Goal: Information Seeking & Learning: Learn about a topic

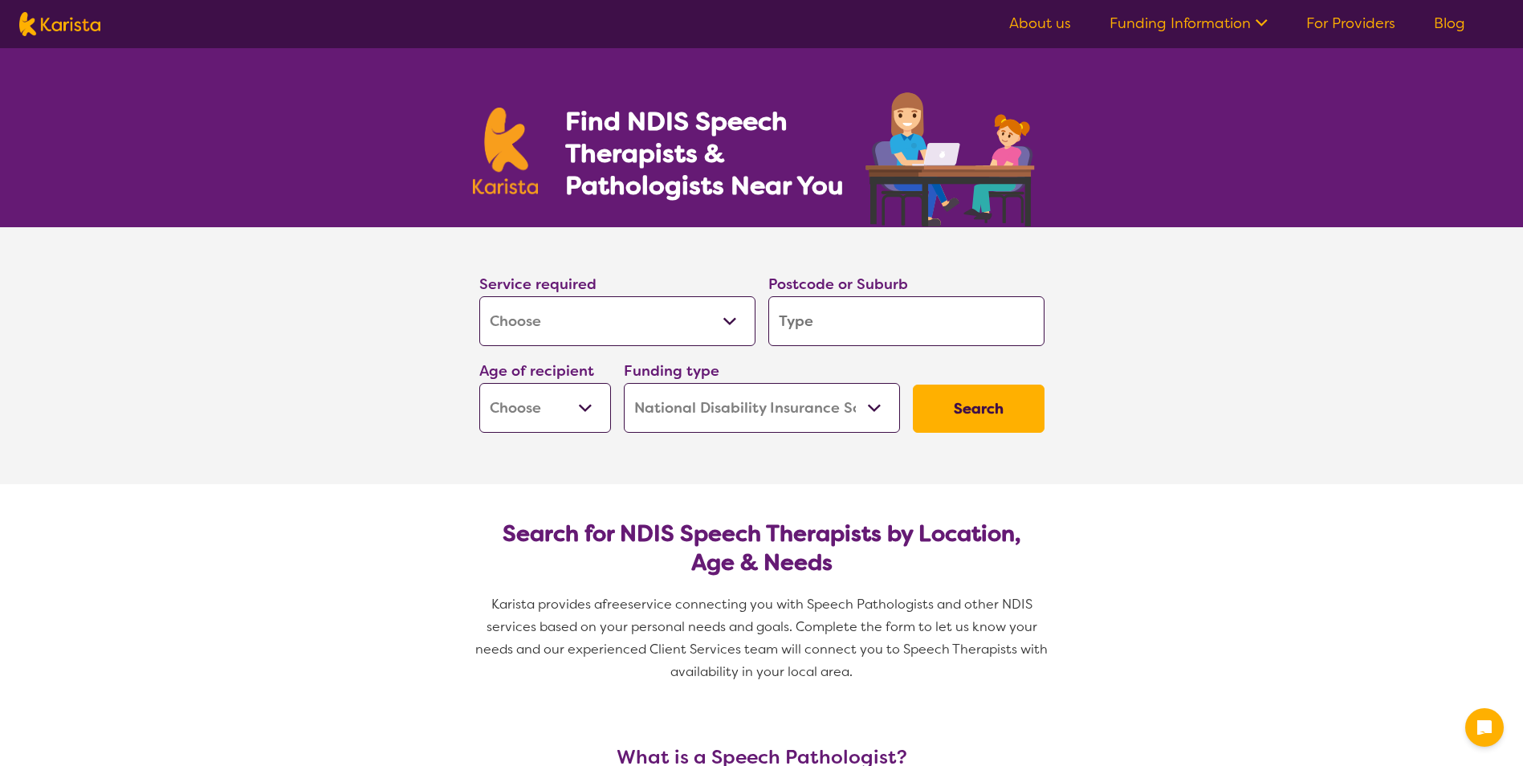
select select "[MEDICAL_DATA]"
select select "NDIS"
select select "[MEDICAL_DATA]"
select select "NDIS"
click at [830, 333] on input "search" at bounding box center [907, 321] width 276 height 50
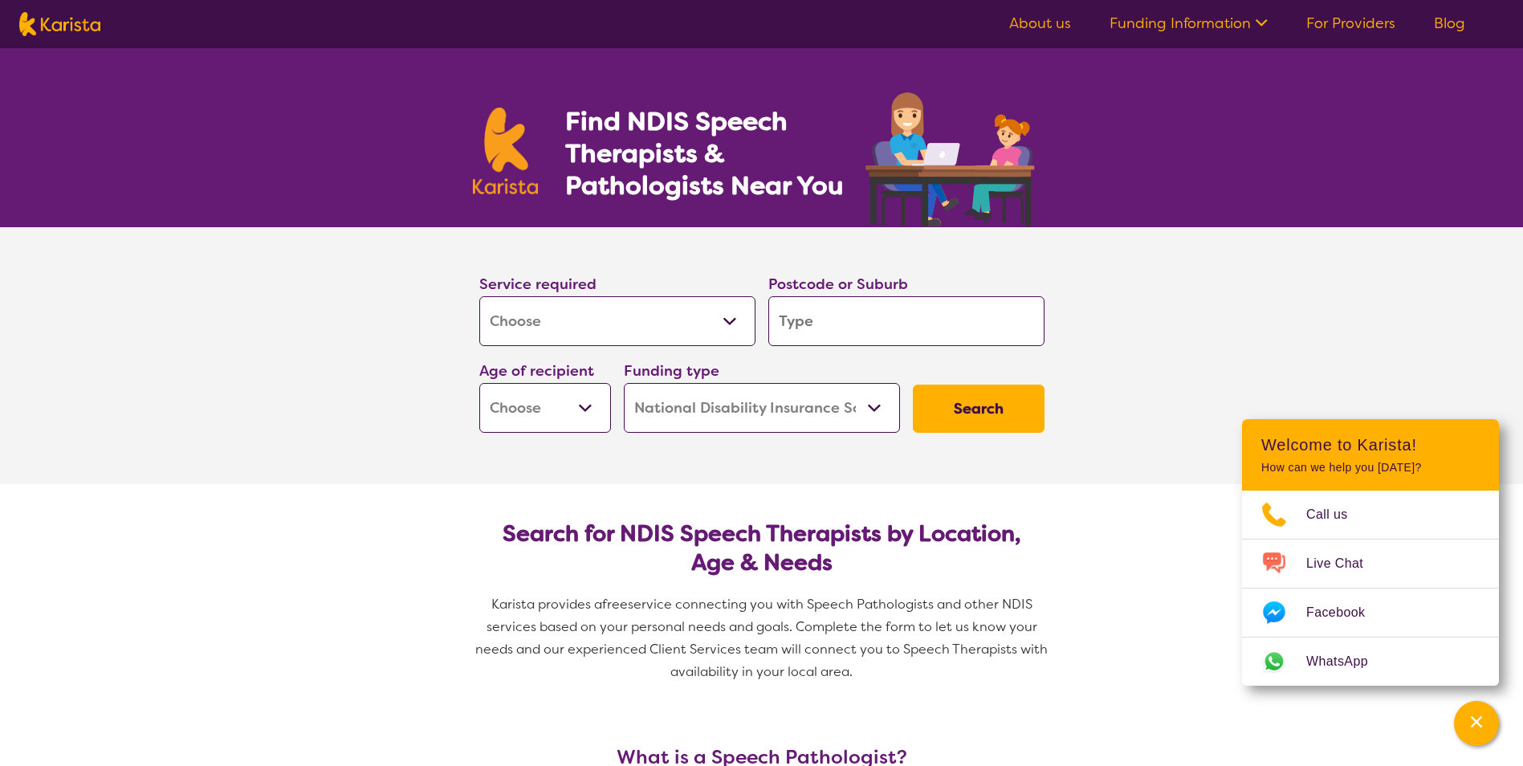
type input "3"
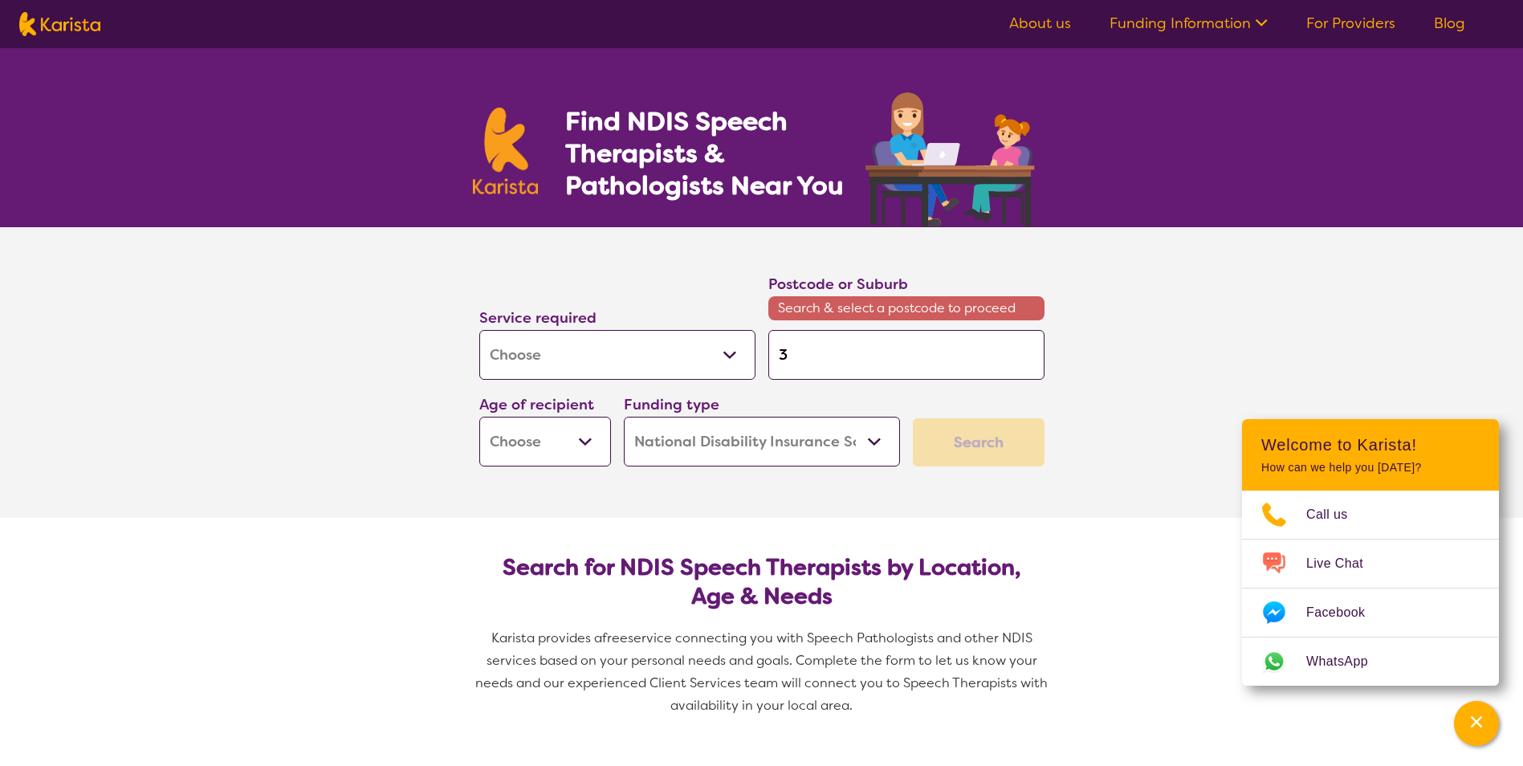
type input "31"
type input "310"
type input "3108"
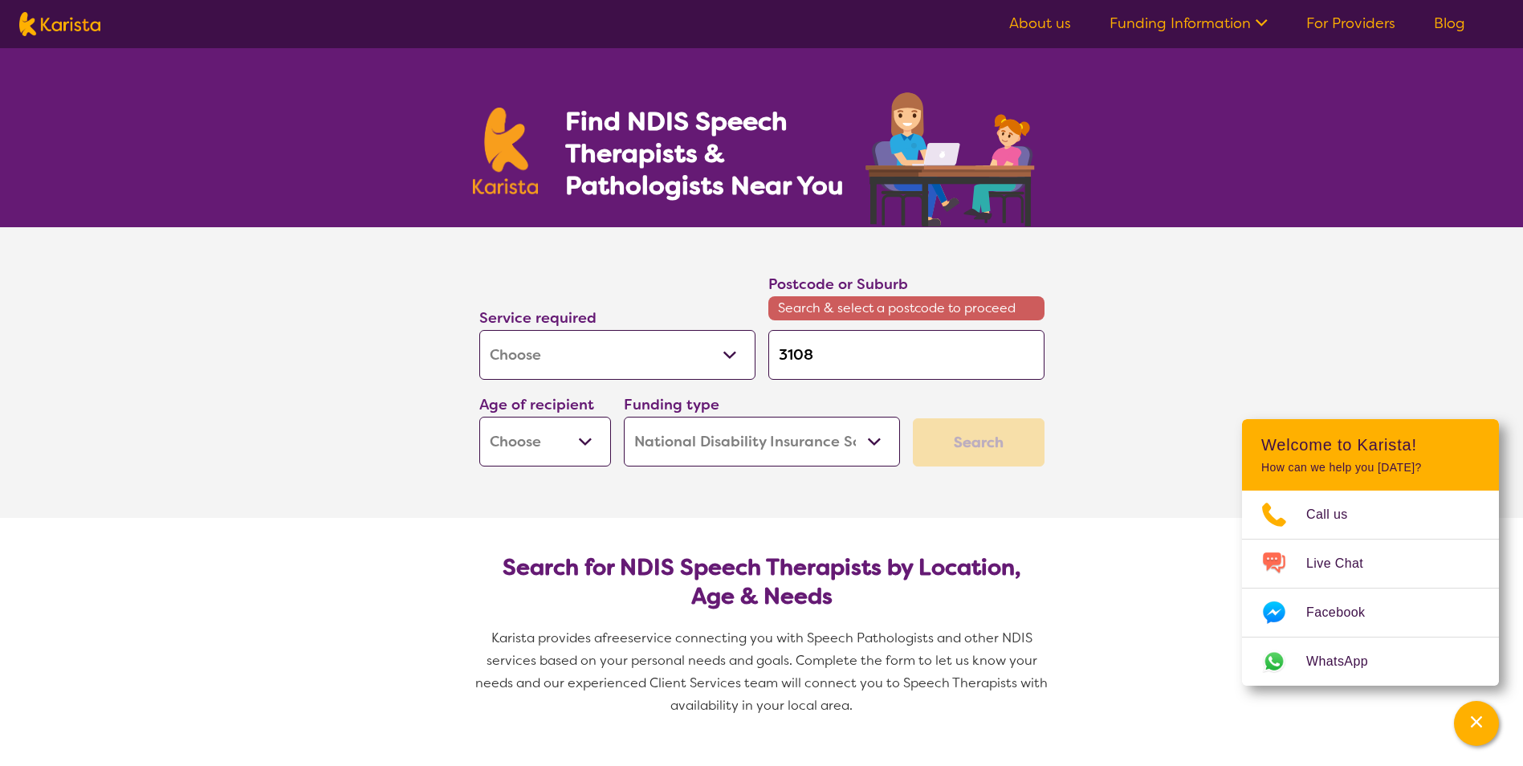
type input "3108"
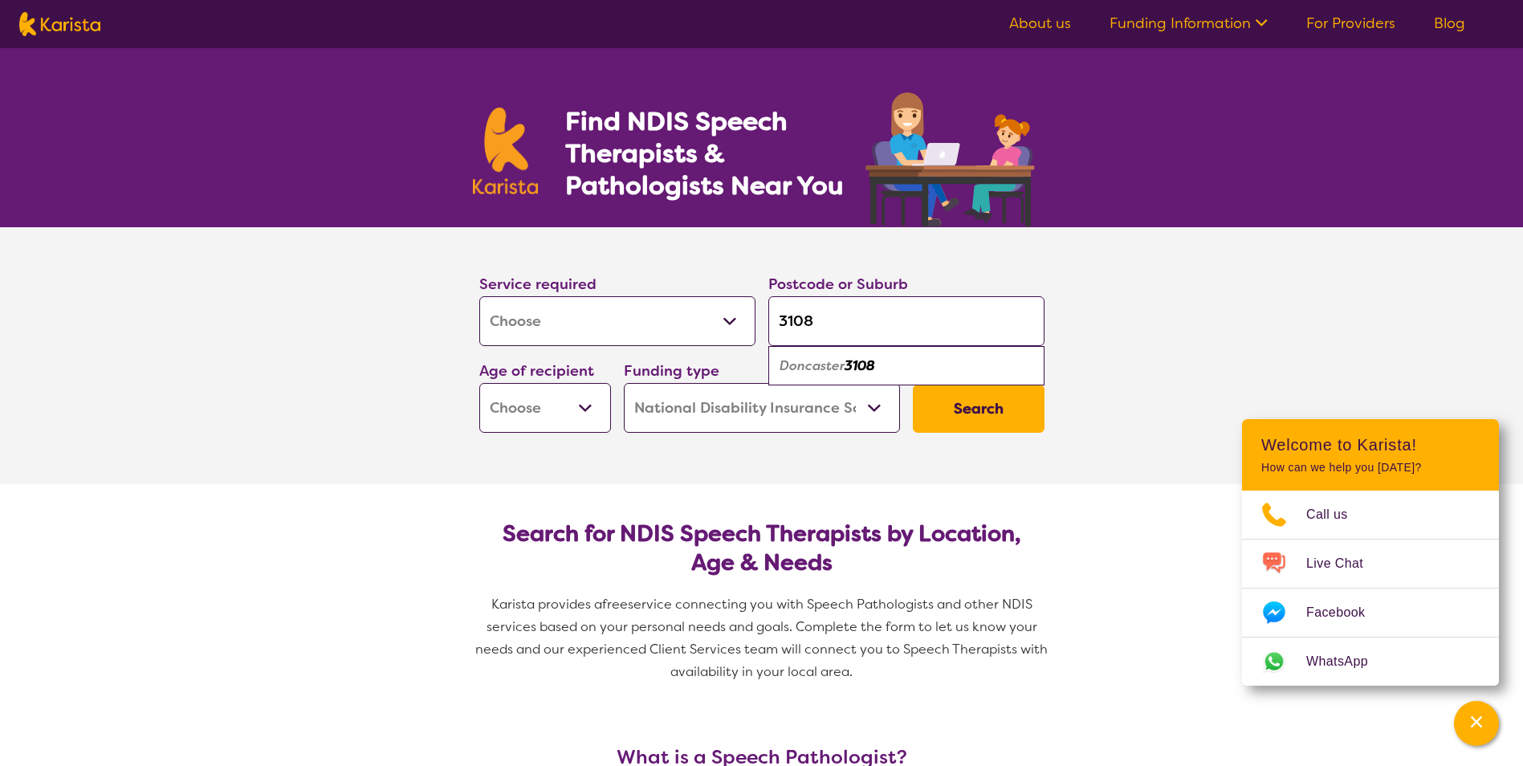
type input "3108"
click at [903, 370] on div "Doncaster 3108" at bounding box center [907, 366] width 260 height 31
click at [761, 404] on select "Home Care Package (HCP) National Disability Insurance Scheme (NDIS) I don't know" at bounding box center [762, 408] width 276 height 50
click at [624, 383] on select "Home Care Package (HCP) National Disability Insurance Scheme (NDIS) I don't know" at bounding box center [762, 408] width 276 height 50
click at [593, 400] on select "Early Childhood - 0 to 9 Child - 10 to 11 Adolescent - 12 to 17 Adult - 18 to 6…" at bounding box center [545, 408] width 132 height 50
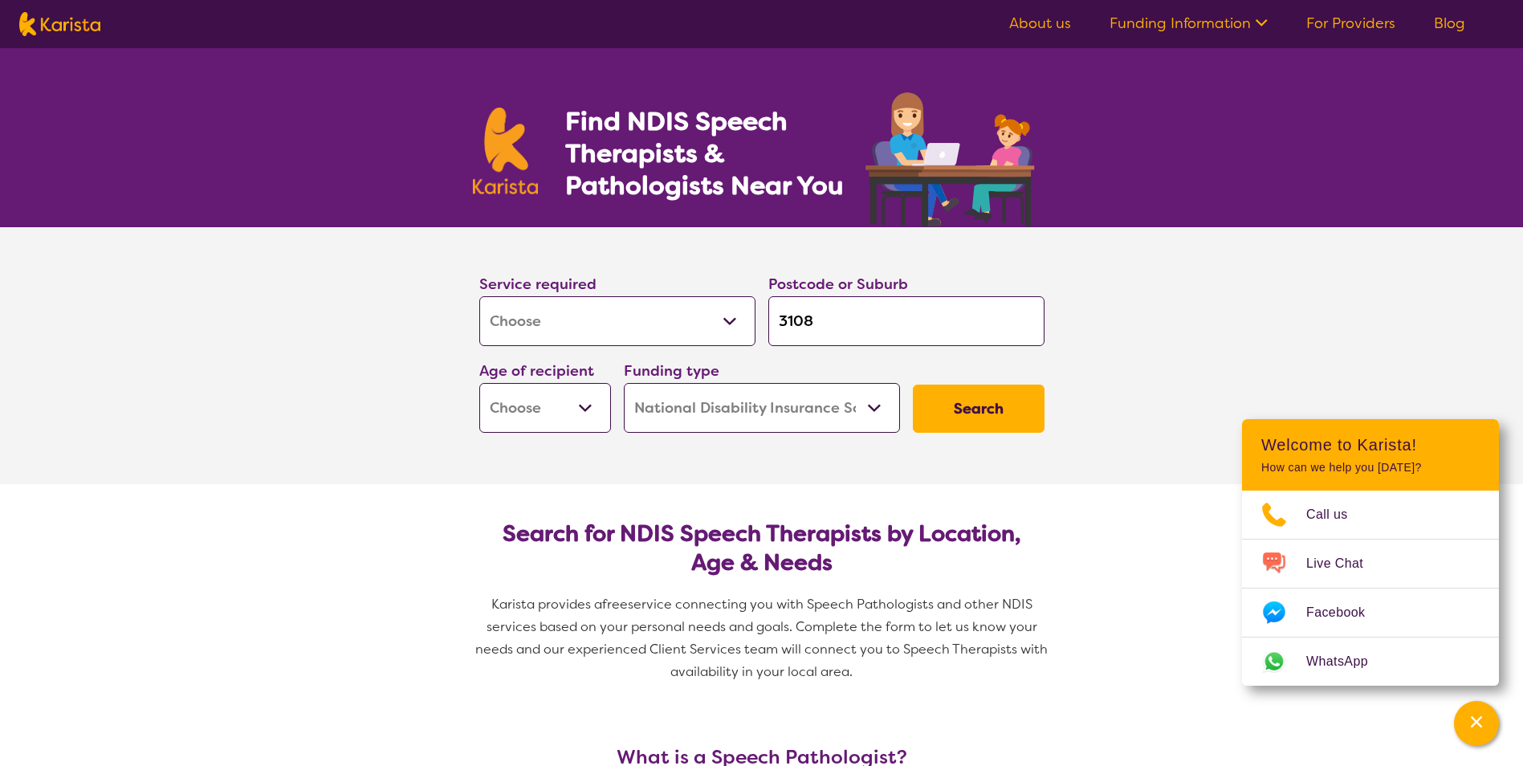
select select "AS"
click at [479, 383] on select "Early Childhood - 0 to 9 Child - 10 to 11 Adolescent - 12 to 17 Adult - 18 to 6…" at bounding box center [545, 408] width 132 height 50
select select "AS"
click at [1023, 415] on button "Search" at bounding box center [979, 409] width 132 height 48
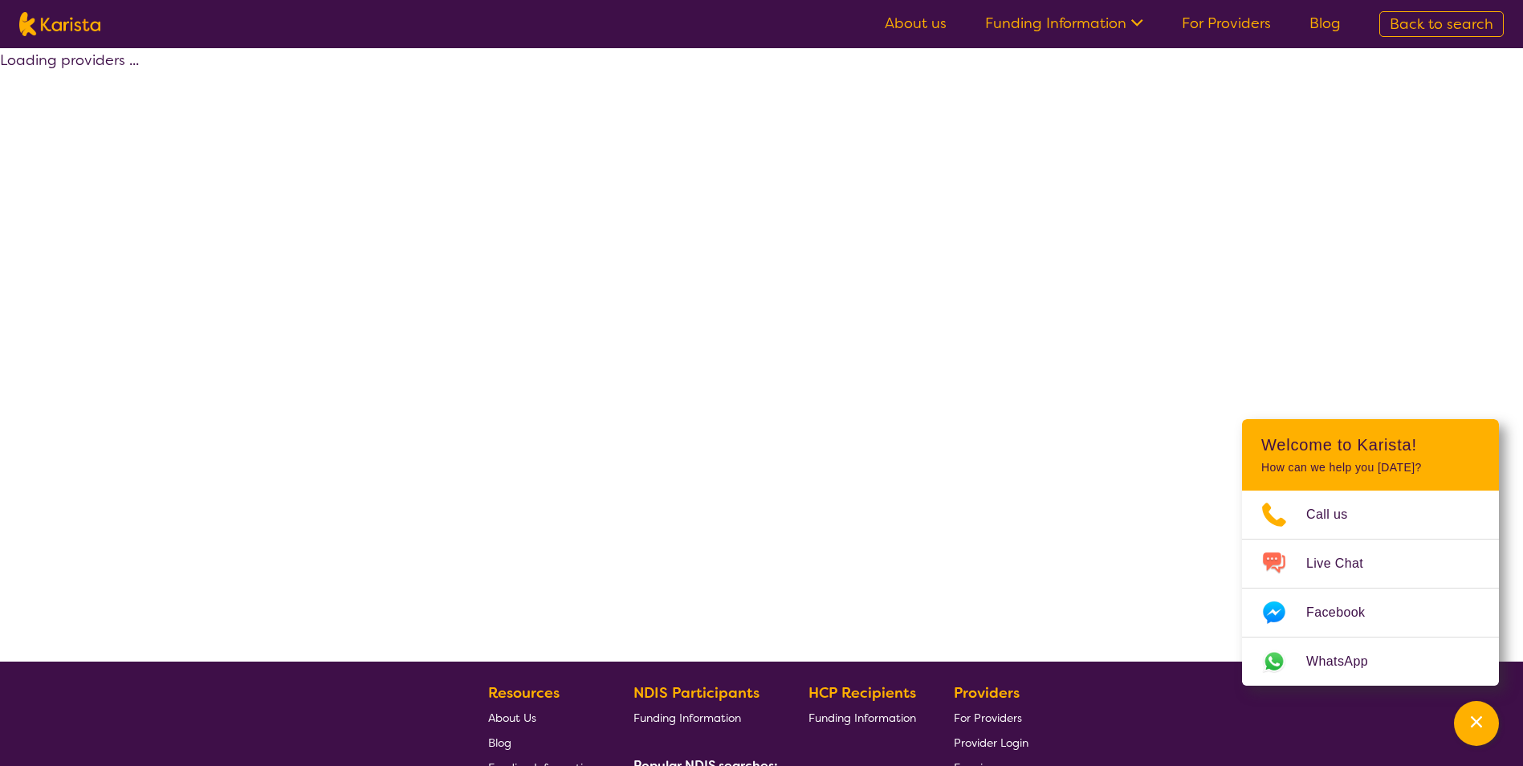
select select "by_score"
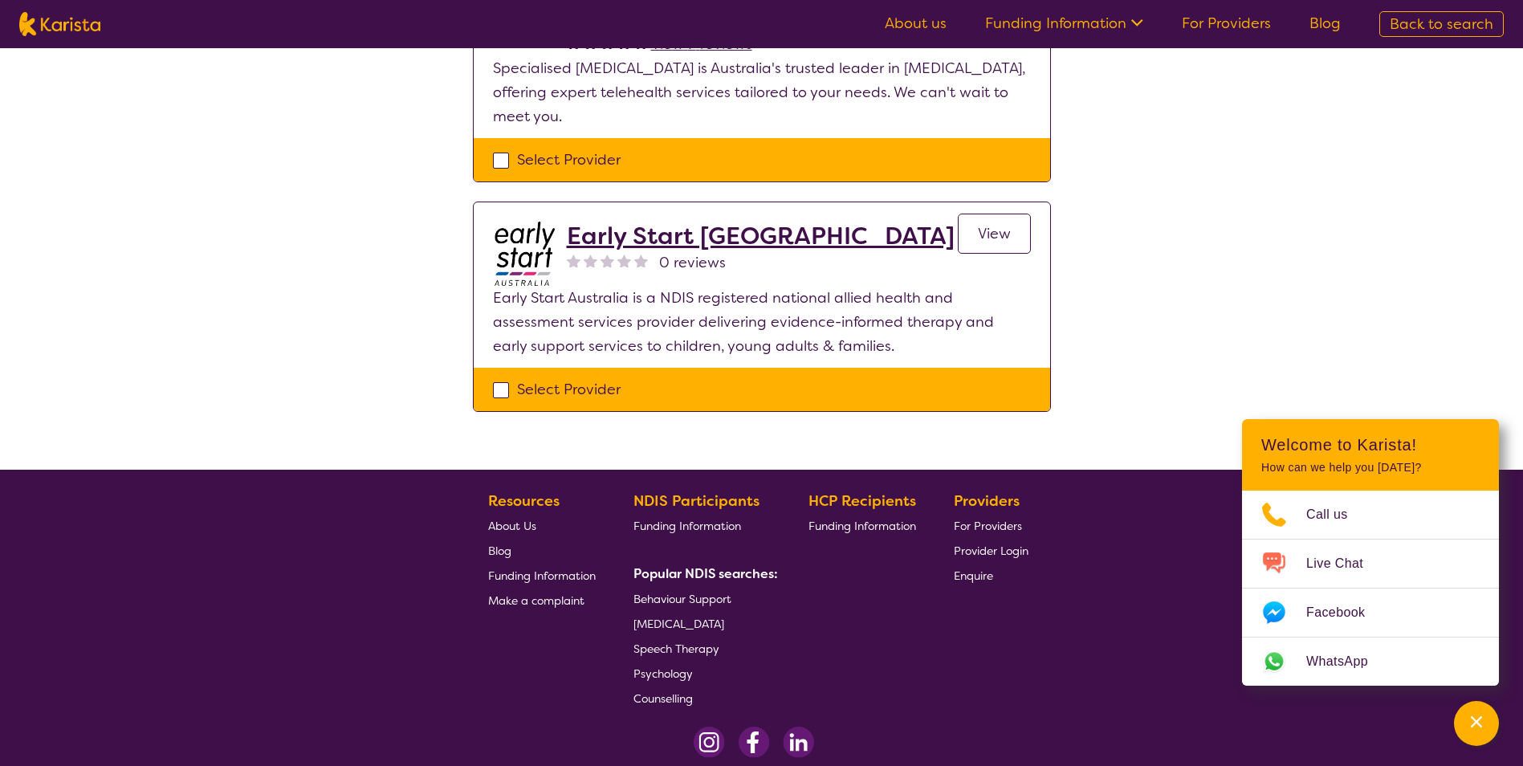
scroll to position [80, 0]
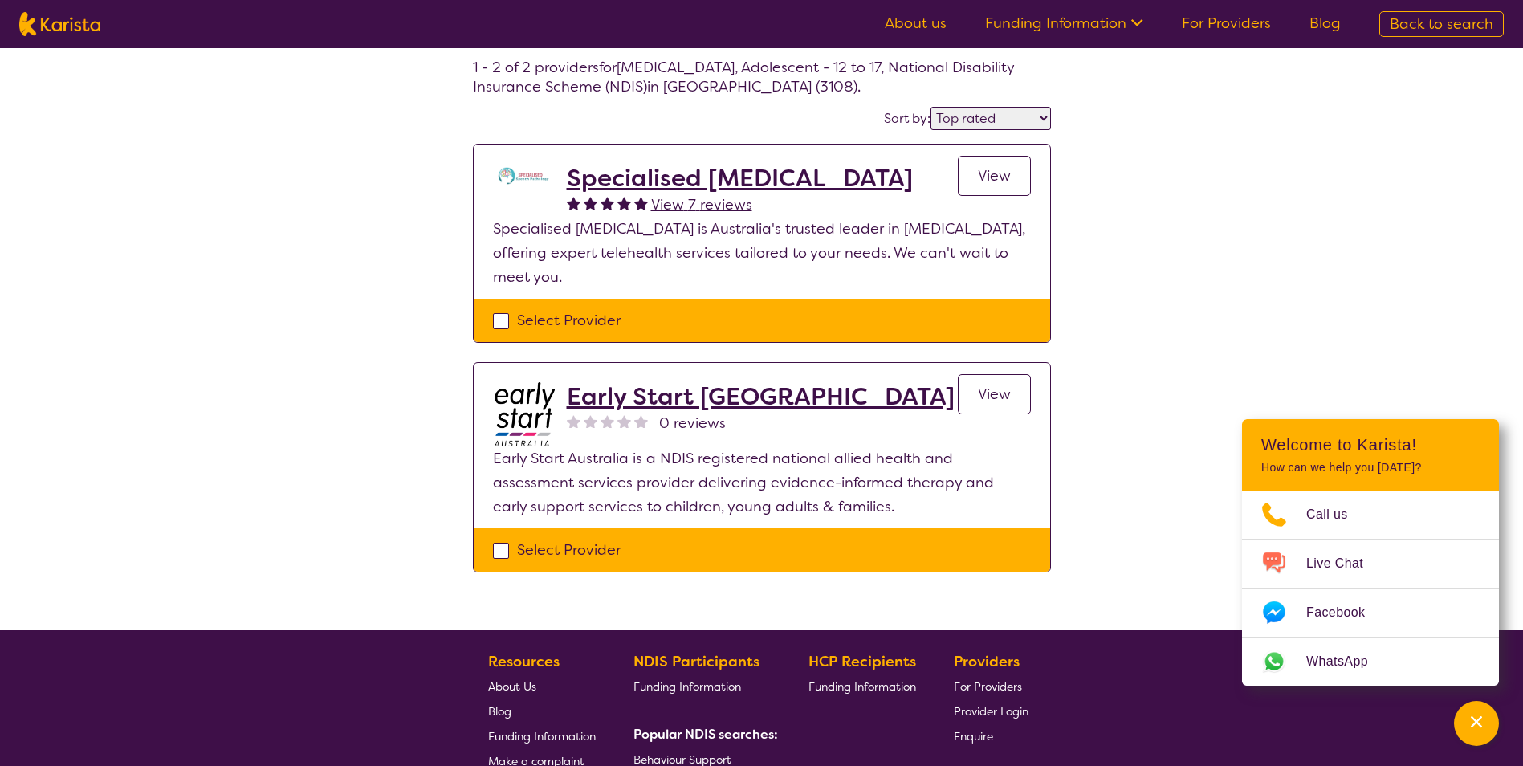
click at [687, 398] on h2 "Early Start [GEOGRAPHIC_DATA]" at bounding box center [761, 396] width 388 height 29
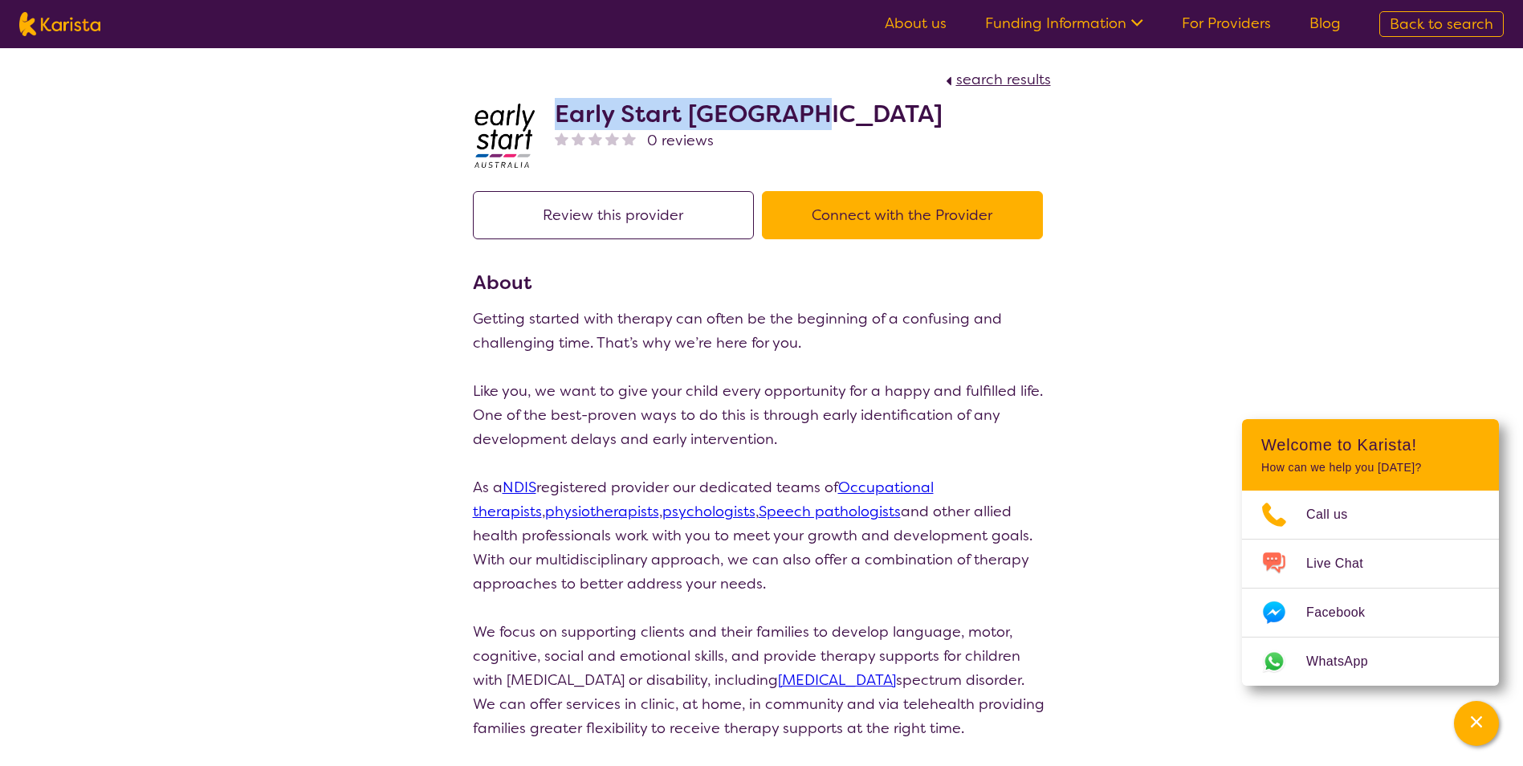
drag, startPoint x: 799, startPoint y: 120, endPoint x: 558, endPoint y: 120, distance: 240.9
click at [558, 120] on div "Early Start Australia 0 reviews" at bounding box center [762, 132] width 578 height 80
copy h2 "Early Start [GEOGRAPHIC_DATA]"
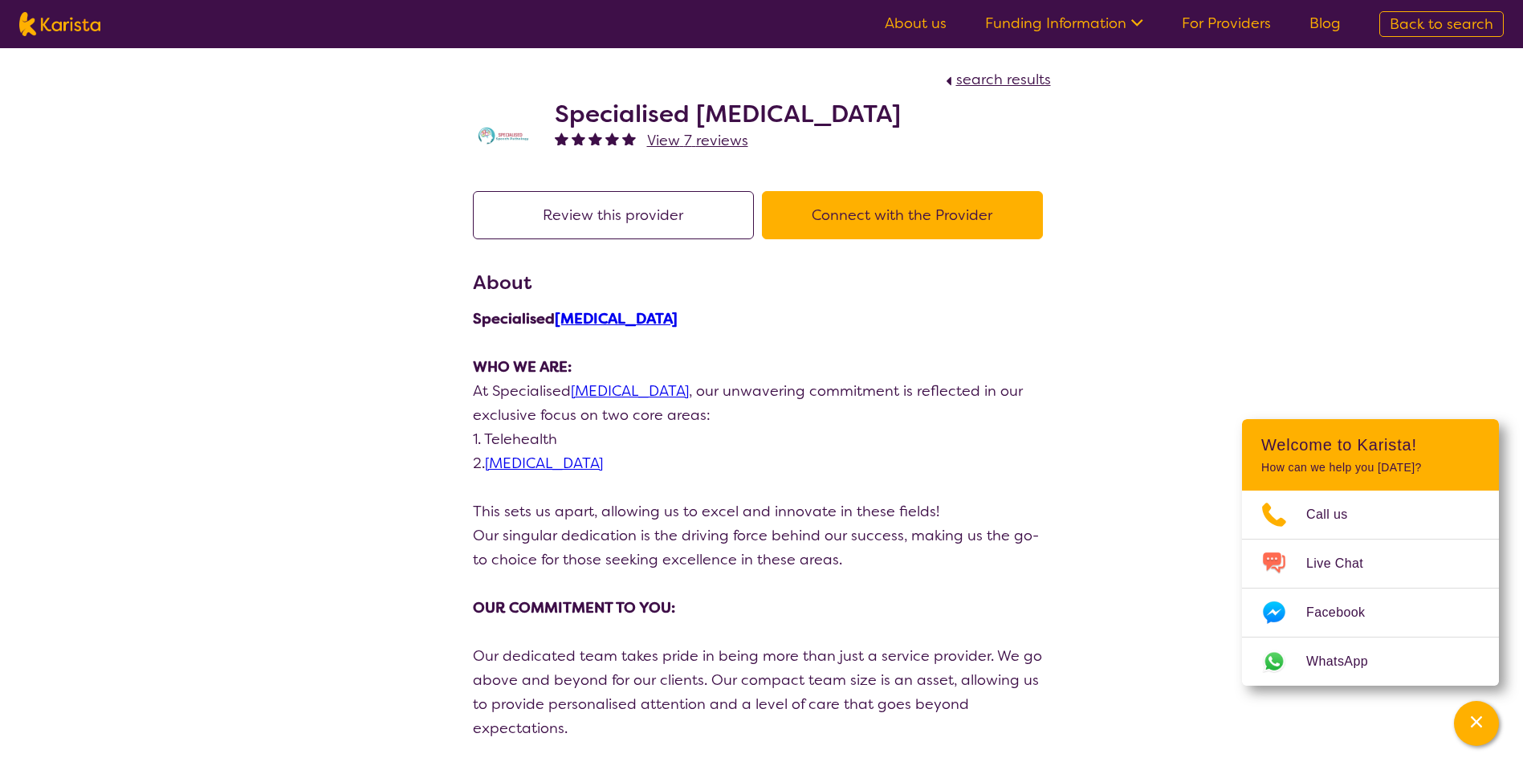
drag, startPoint x: 924, startPoint y: 115, endPoint x: 557, endPoint y: 120, distance: 367.0
click at [557, 120] on div "Specialised [MEDICAL_DATA] View 7 reviews" at bounding box center [762, 132] width 578 height 80
copy h2 "Specialised Speech Pathology"
